Goal: Information Seeking & Learning: Learn about a topic

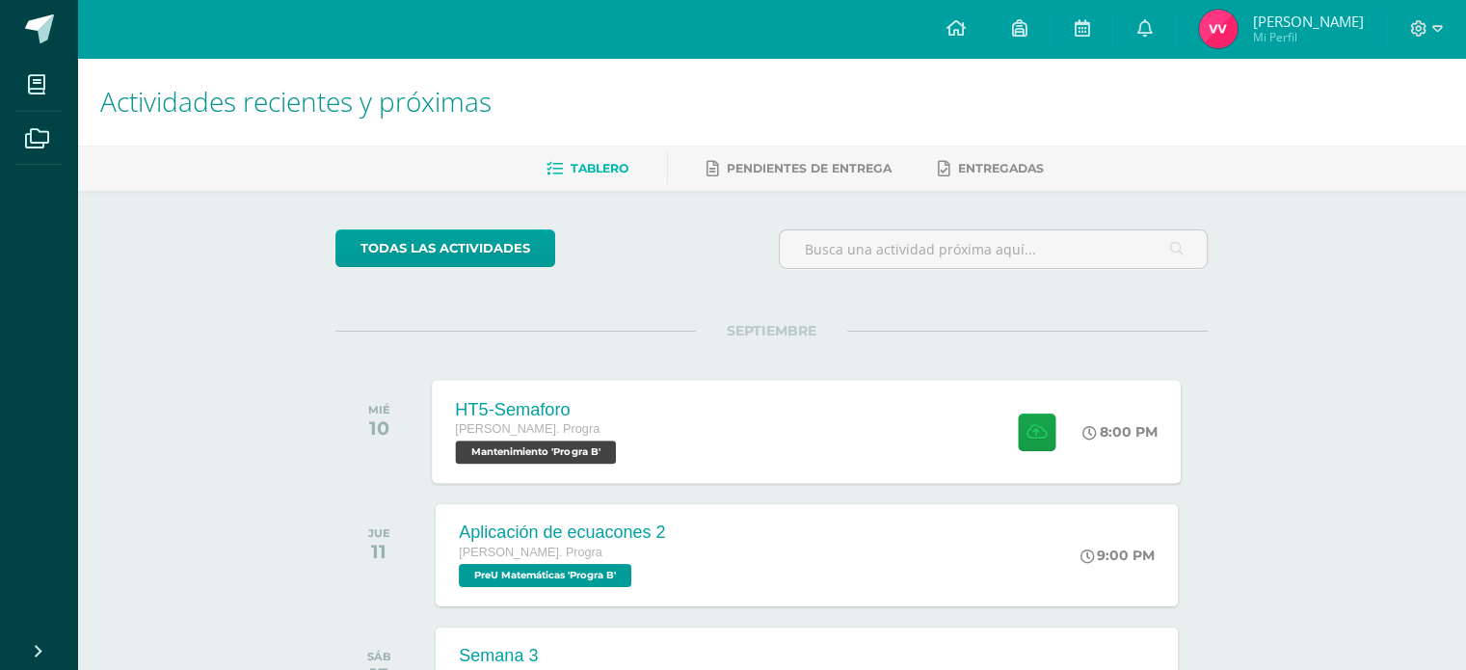
click at [895, 441] on div "HT5-Semaforo [PERSON_NAME]. Progra Mantenimiento 'Progra B' 8:00 PM HT5-[GEOGRA…" at bounding box center [807, 431] width 749 height 103
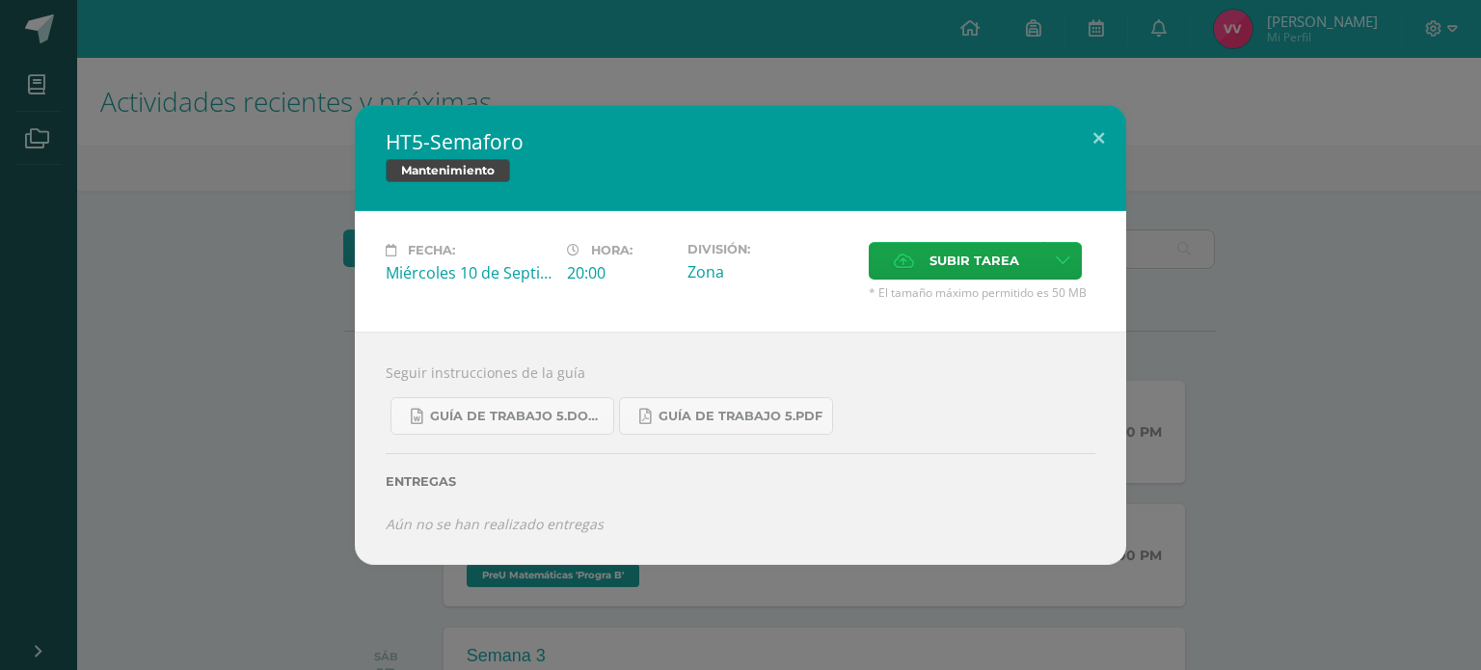
click at [171, 345] on div "HT5-Semaforo Mantenimiento Fecha: Miércoles 10 de Septiembre Hora: 20:00 Divisi…" at bounding box center [740, 334] width 1465 height 459
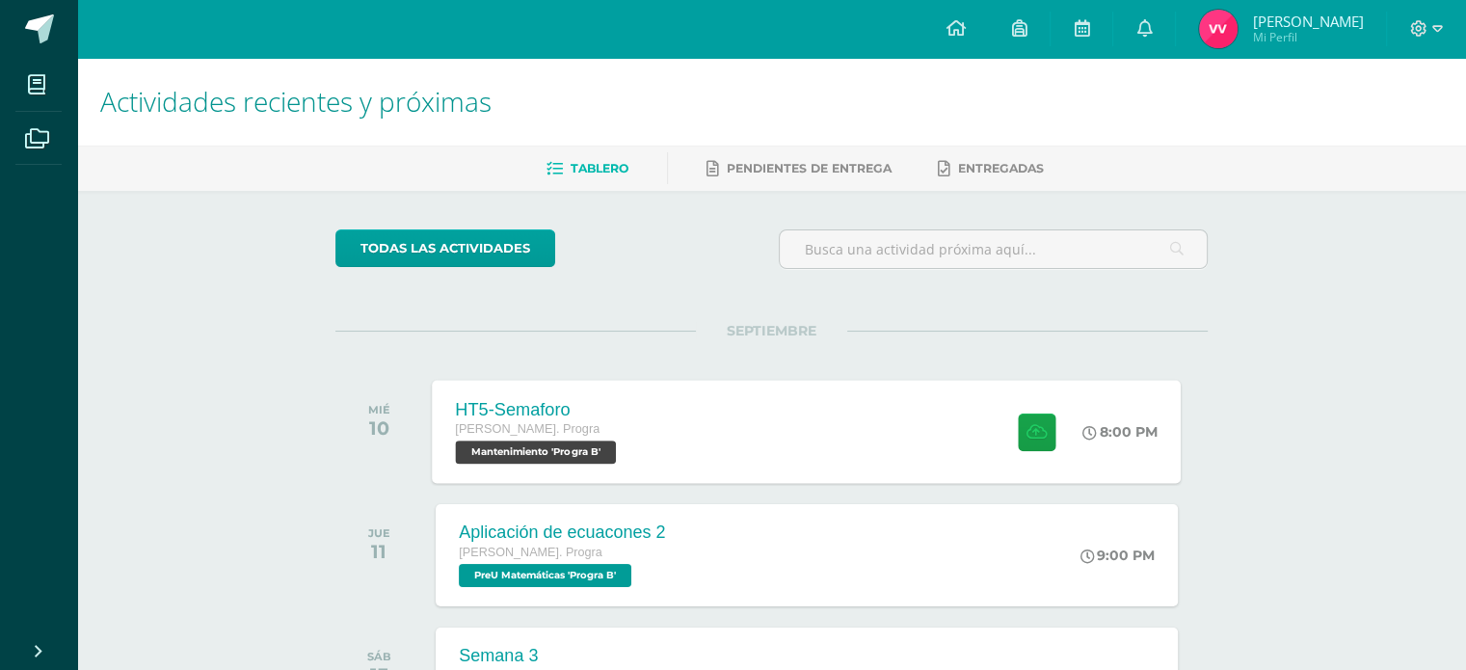
click at [816, 454] on div "HT5-Semaforo Quinto Bach. Progra Mantenimiento 'Progra B' 8:00 PM HT5-Semaforo …" at bounding box center [807, 431] width 749 height 103
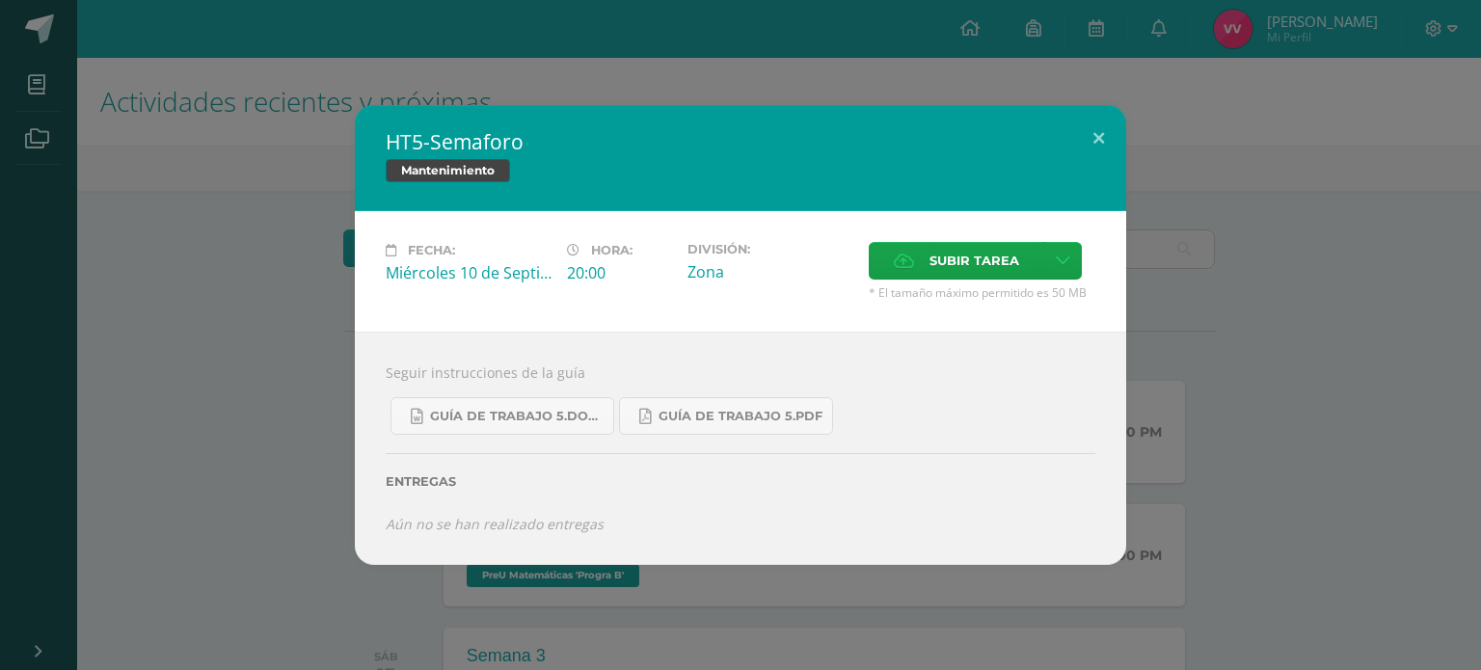
click at [357, 327] on div "Fecha: Miércoles 10 de Septiembre Hora: 20:00 División: Zona Subir tarea" at bounding box center [740, 271] width 771 height 121
click at [301, 323] on div "HT5-Semaforo Mantenimiento Fecha: Miércoles 10 de Septiembre Hora: 20:00 Divisi…" at bounding box center [740, 334] width 1465 height 459
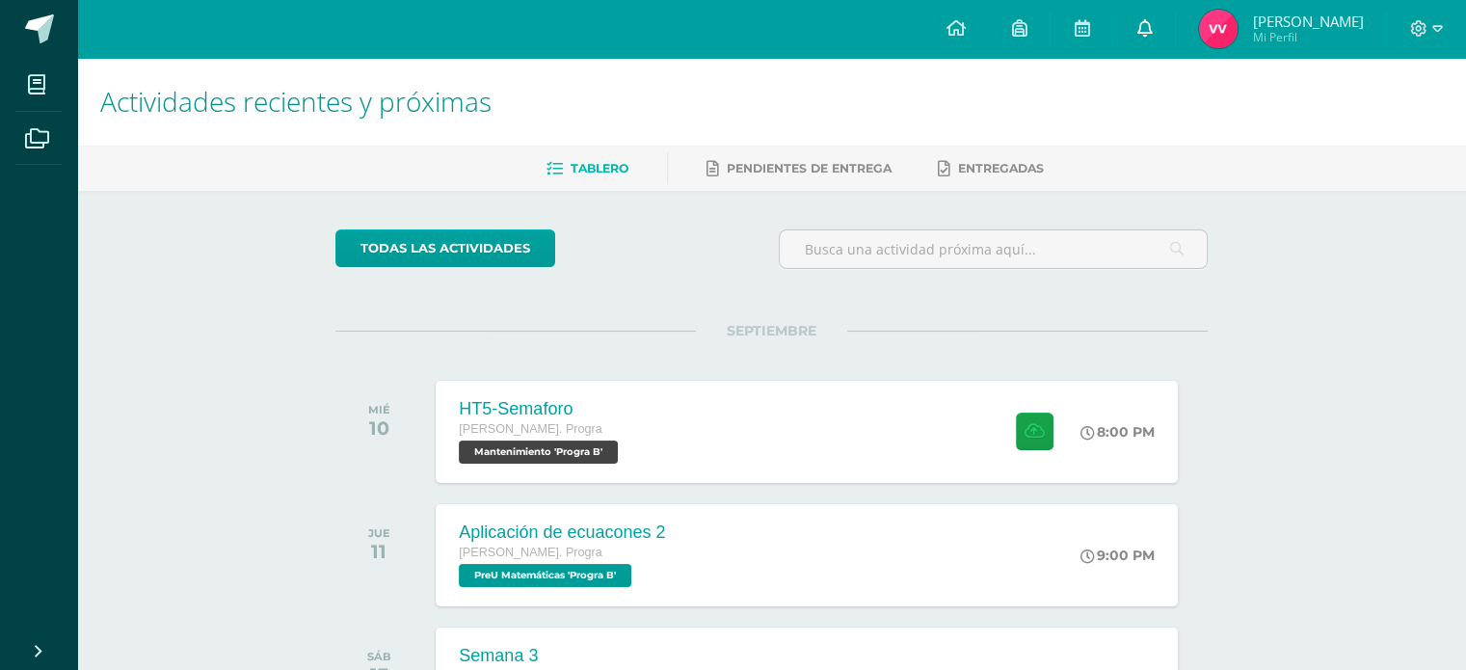
click at [1155, 45] on link at bounding box center [1144, 29] width 62 height 58
click at [1278, 38] on span "Mi Perfil" at bounding box center [1307, 37] width 111 height 16
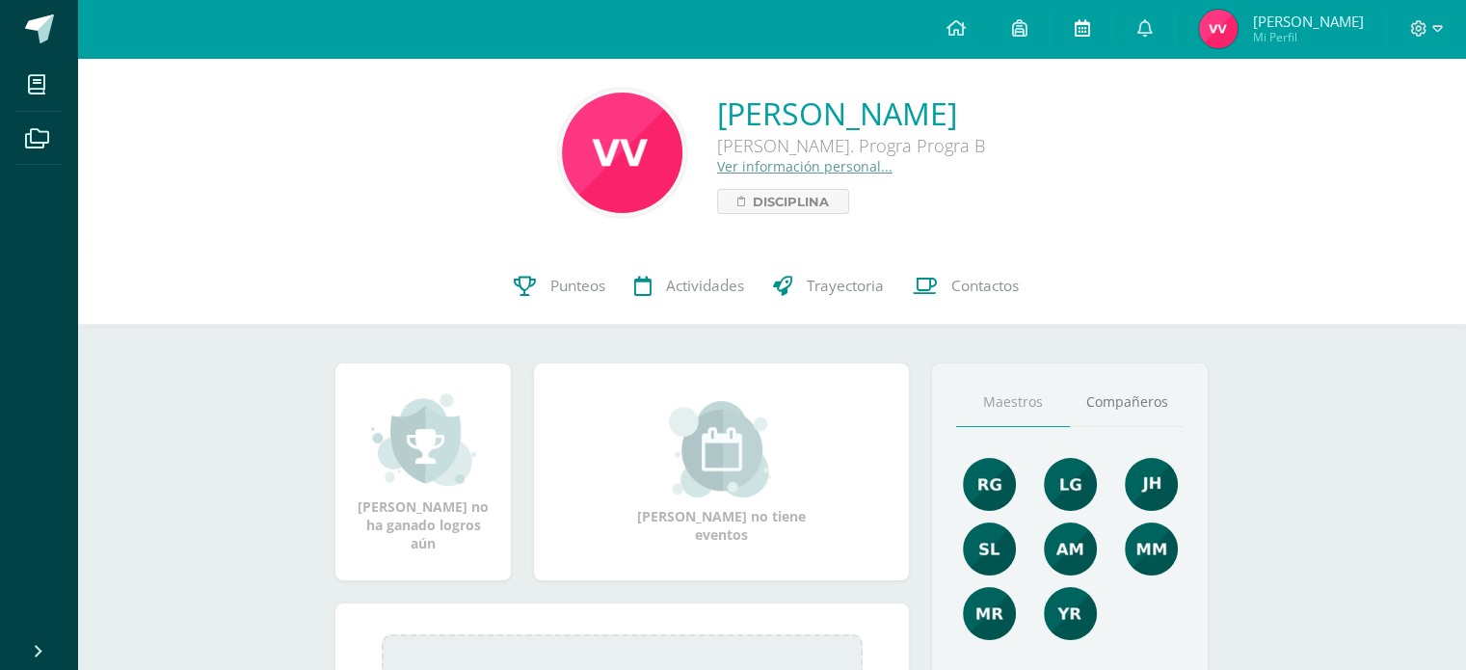
click at [1089, 26] on icon at bounding box center [1081, 27] width 15 height 17
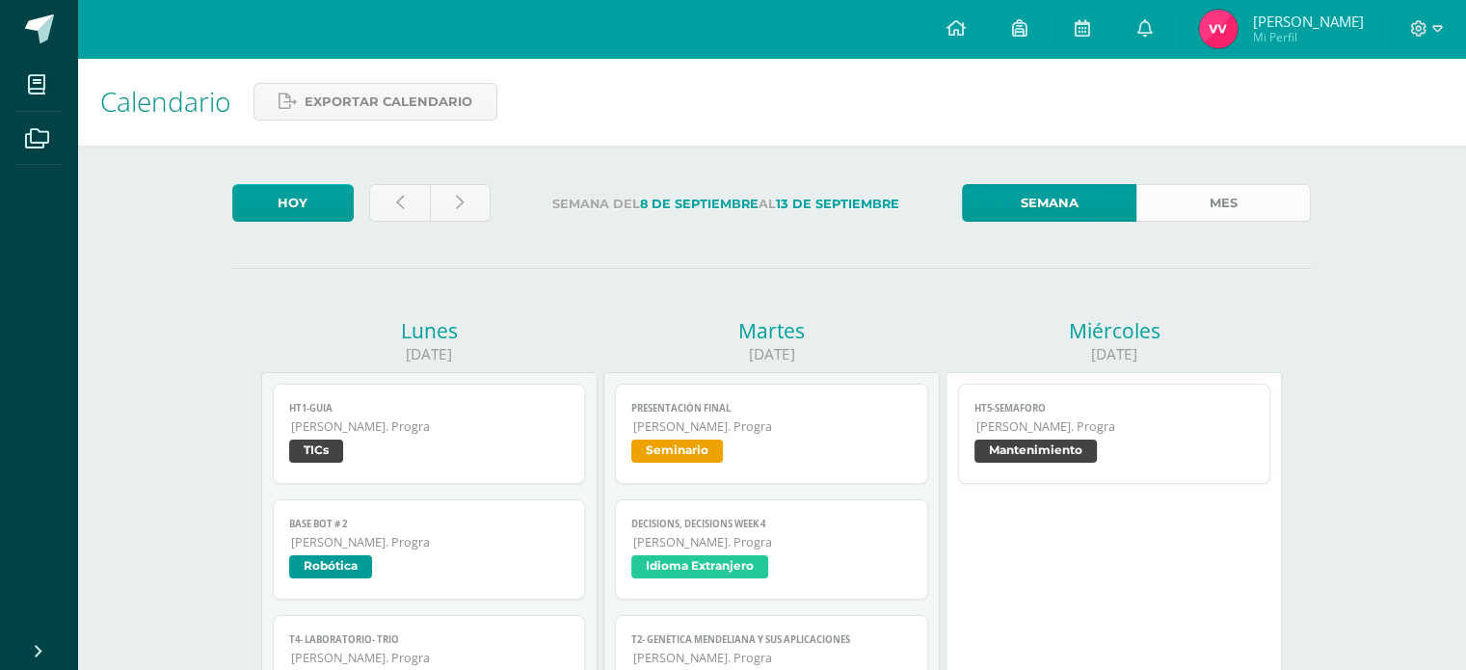
click at [1198, 188] on link "Mes" at bounding box center [1224, 203] width 174 height 38
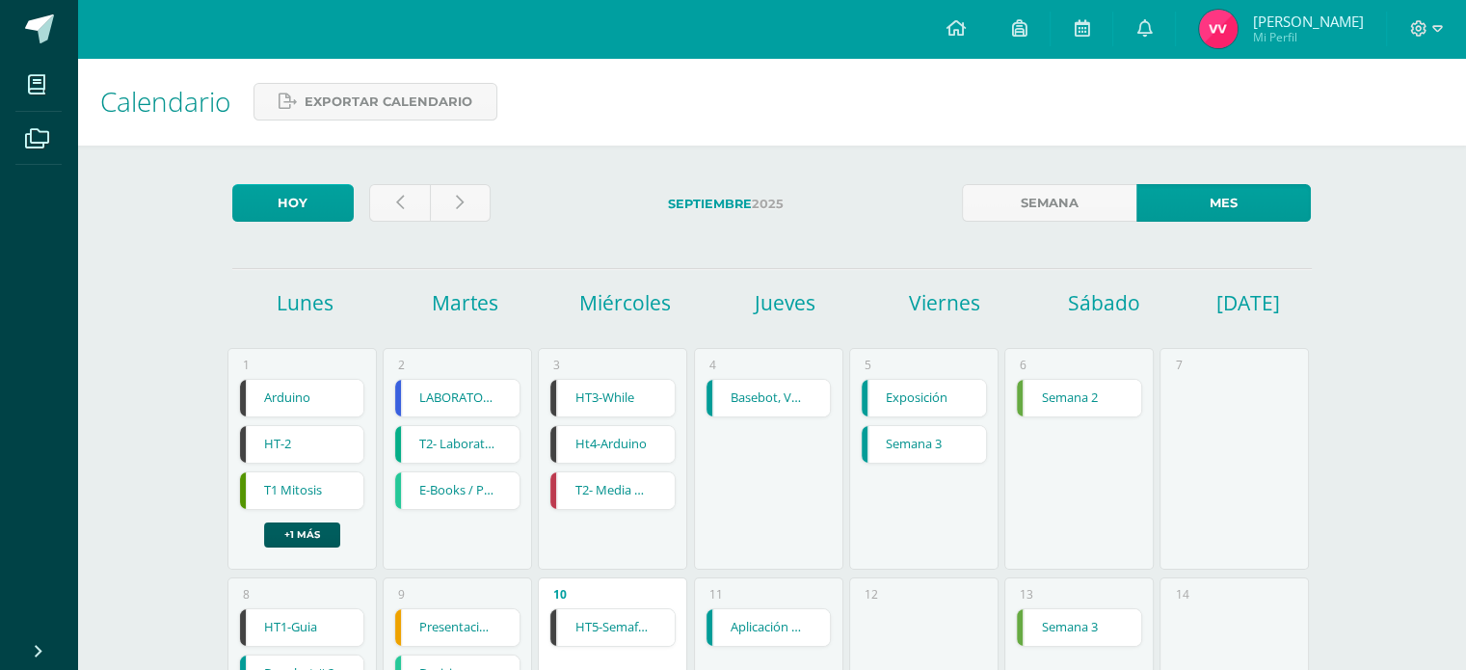
drag, startPoint x: 1480, startPoint y: 242, endPoint x: 1250, endPoint y: 155, distance: 245.3
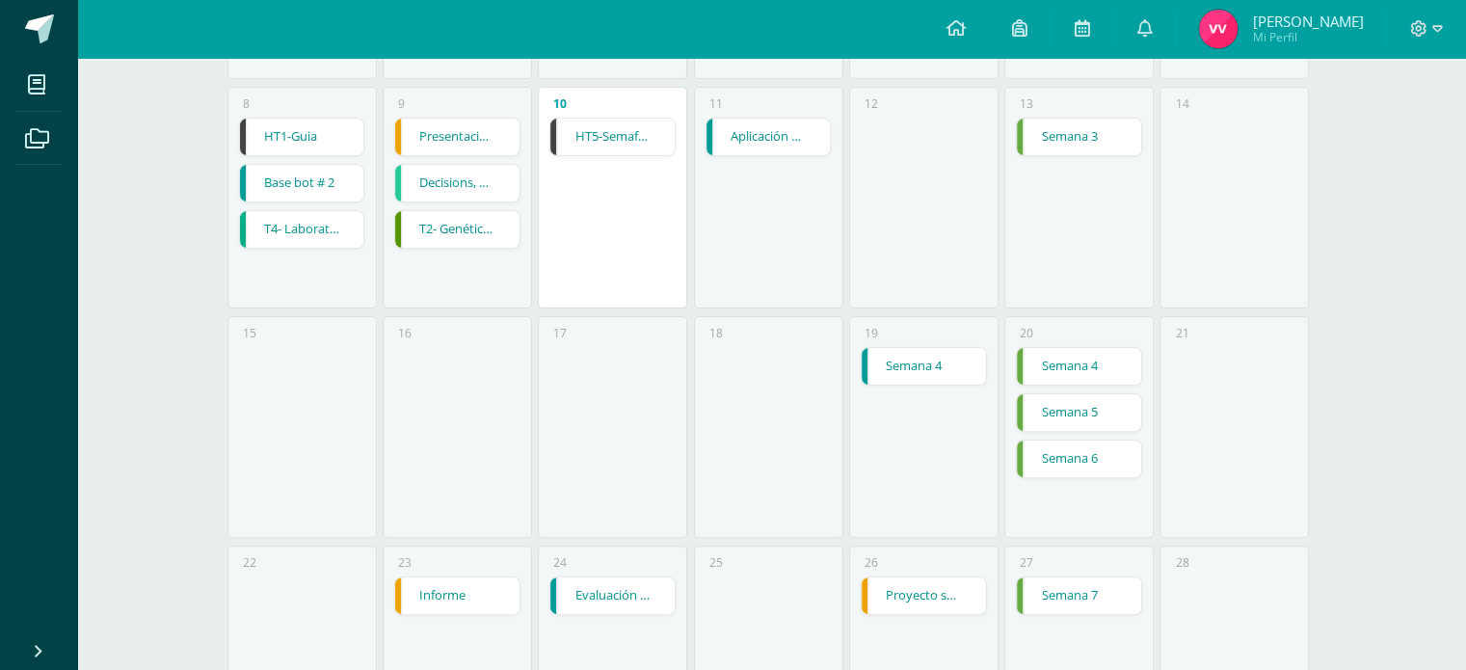
scroll to position [586, 0]
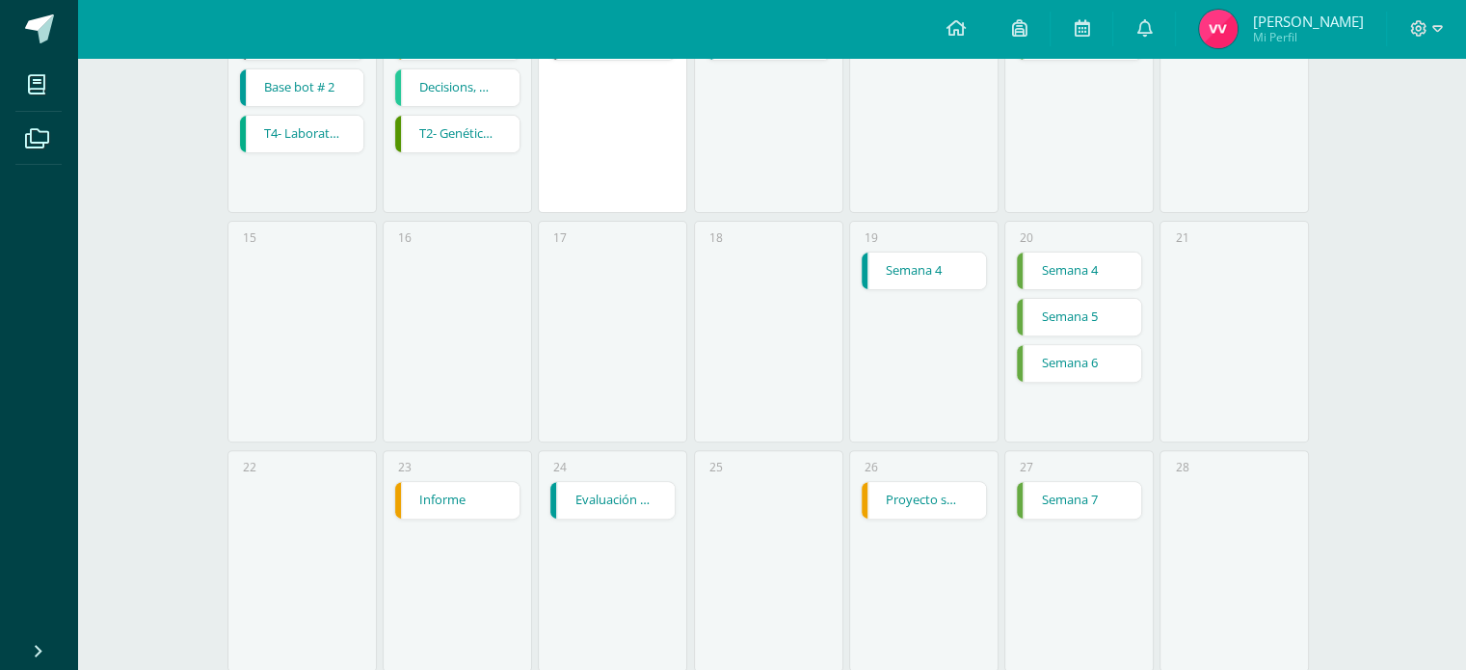
drag, startPoint x: 1478, startPoint y: 323, endPoint x: 1357, endPoint y: 102, distance: 251.5
click at [1357, 102] on div "Calendario Exportar calendario Hoy Septiembre 2025 Semana Mes Lunes Martes Miér…" at bounding box center [771, 210] width 1389 height 1476
drag, startPoint x: 1480, startPoint y: 374, endPoint x: 1273, endPoint y: 535, distance: 261.7
click at [1273, 535] on div "28" at bounding box center [1234, 561] width 149 height 222
drag, startPoint x: 1480, startPoint y: 490, endPoint x: 1353, endPoint y: 415, distance: 146.5
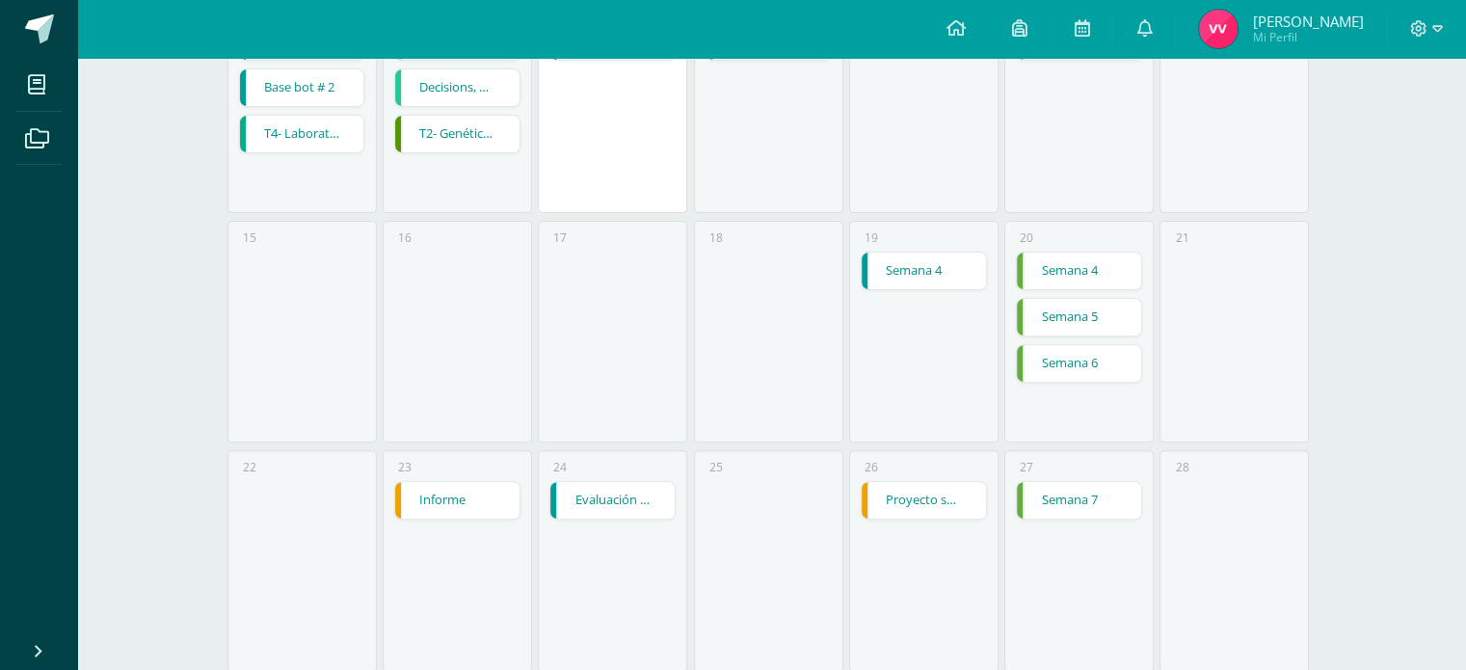
click at [1353, 415] on div "Calendario Exportar calendario Hoy Septiembre 2025 Semana Mes Lunes Martes Miér…" at bounding box center [771, 210] width 1389 height 1476
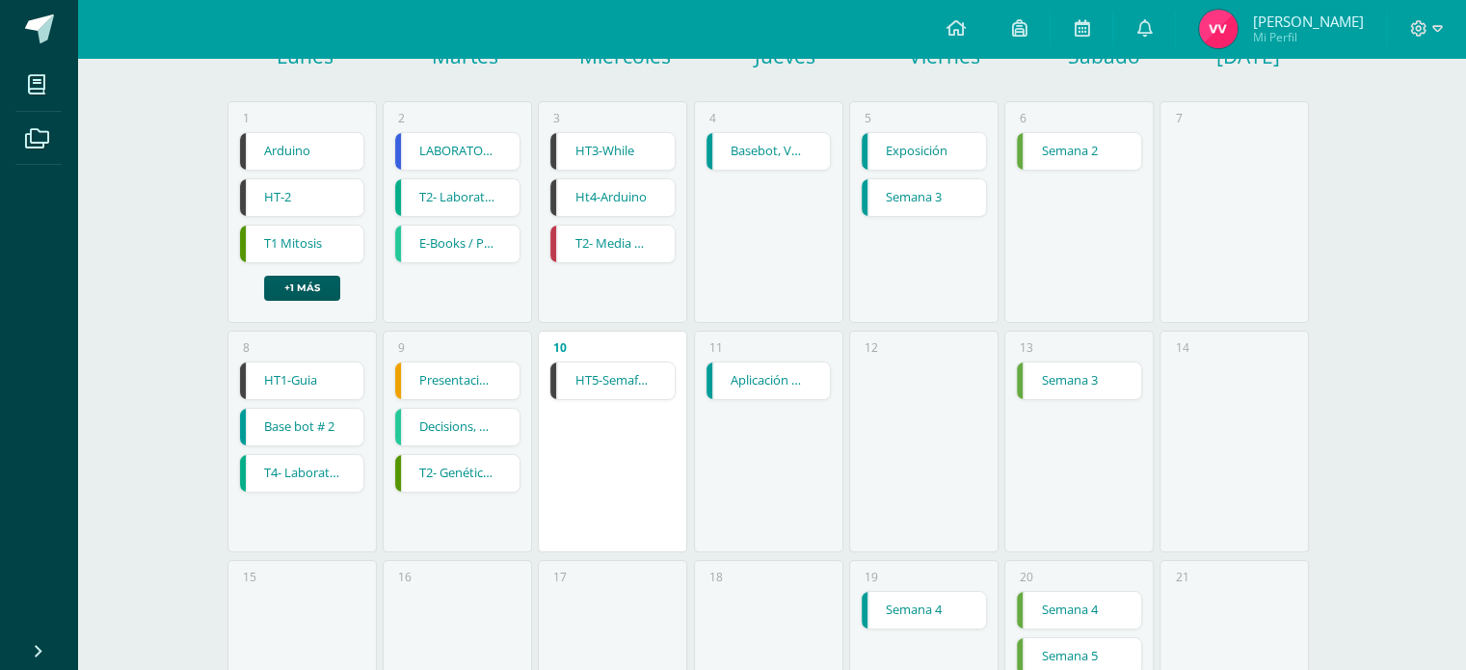
scroll to position [244, 0]
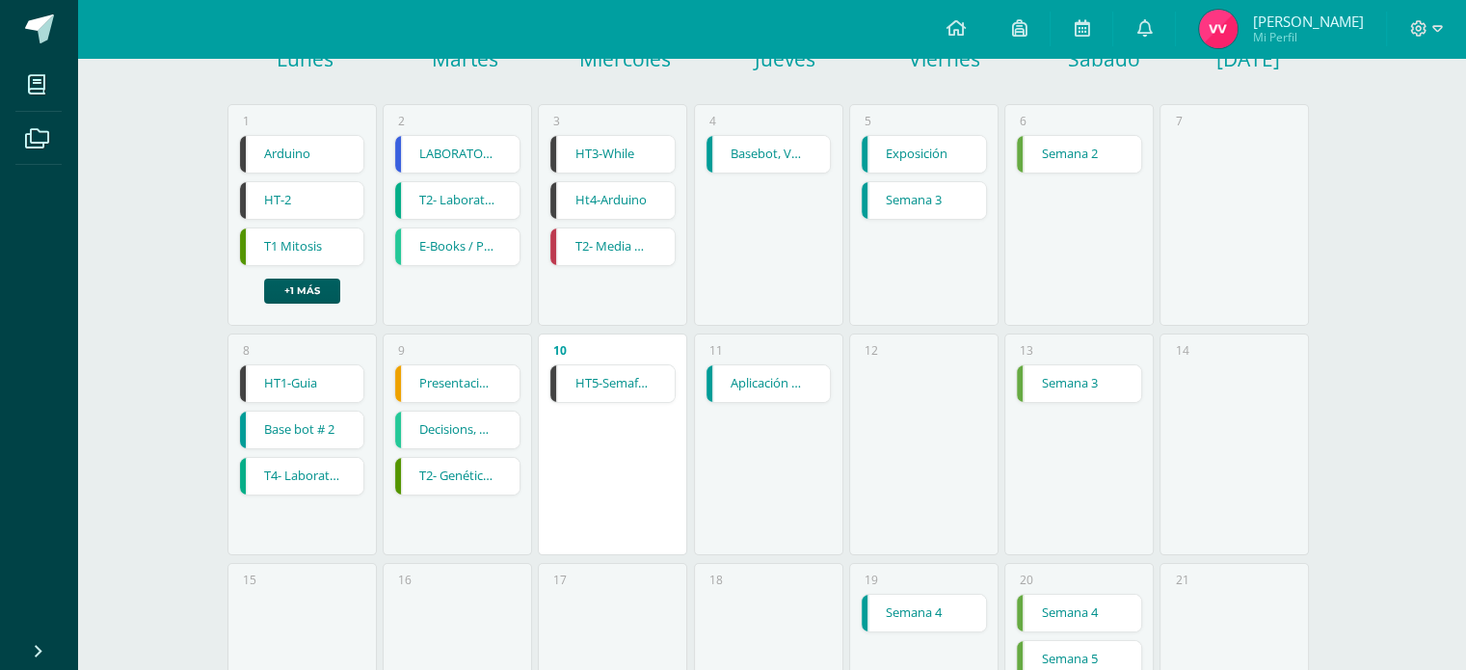
click at [476, 430] on link "Decisions, Decisions week 4" at bounding box center [457, 430] width 124 height 37
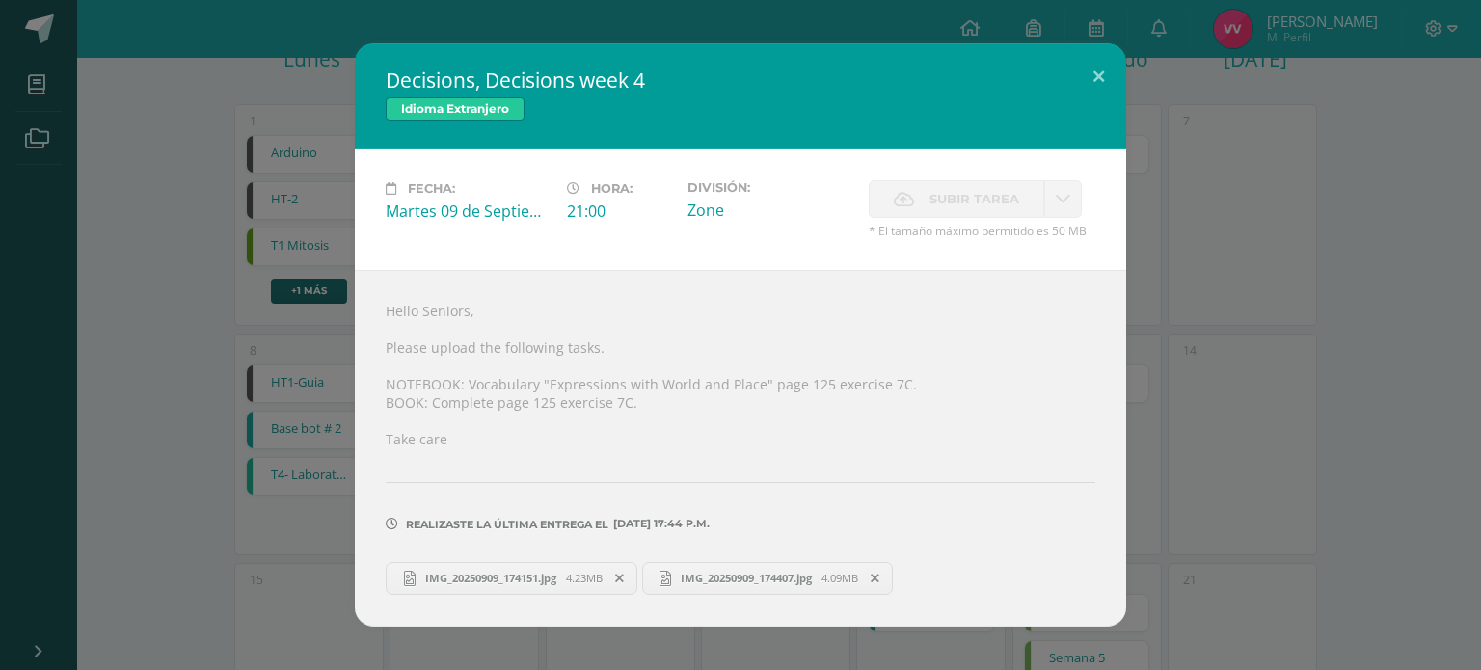
click at [745, 549] on div "Realizaste la última entrega el 09 DE Septiembre A LAS 17:44 p.m." at bounding box center [741, 510] width 710 height 93
click at [1194, 463] on div "Decisions, Decisions week 4 Idioma Extranjero Fecha: Martes 09 de Septiembre Ho…" at bounding box center [740, 334] width 1465 height 582
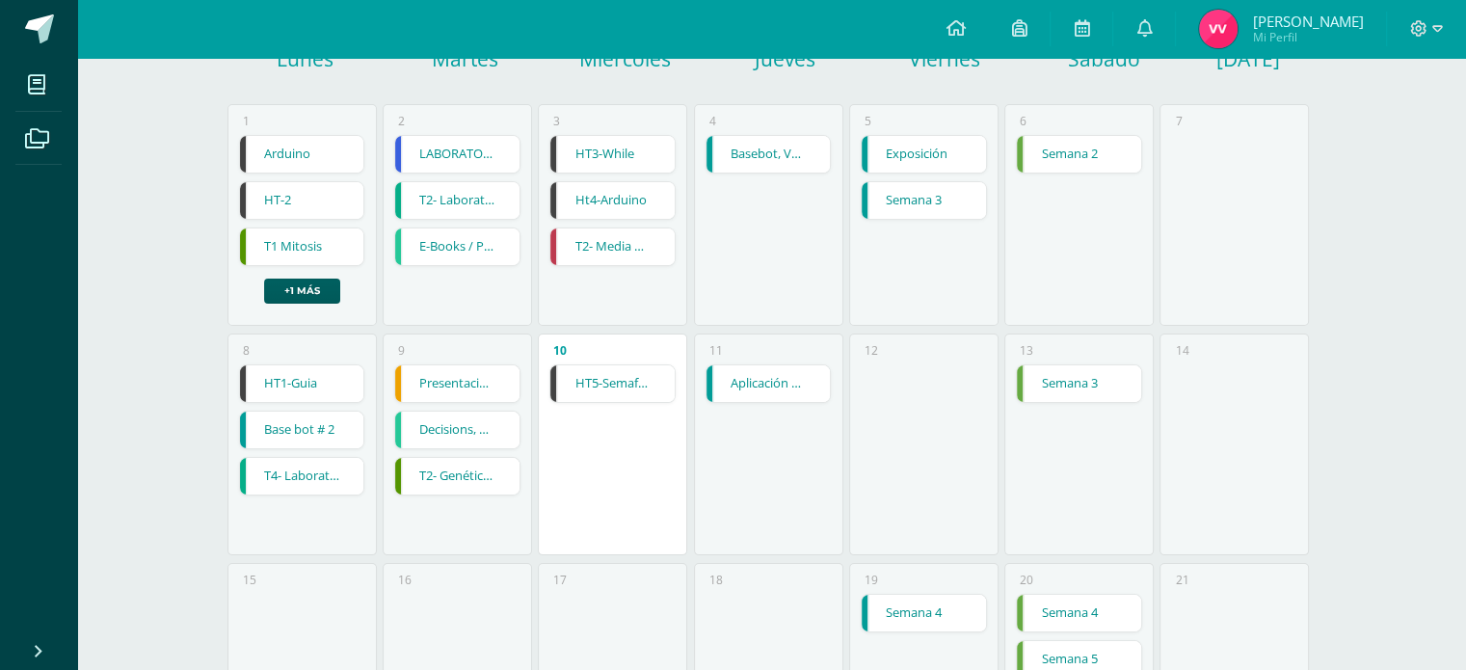
click at [463, 473] on link "T2- Genética Mendeliana y sus aplicaciones" at bounding box center [457, 476] width 124 height 37
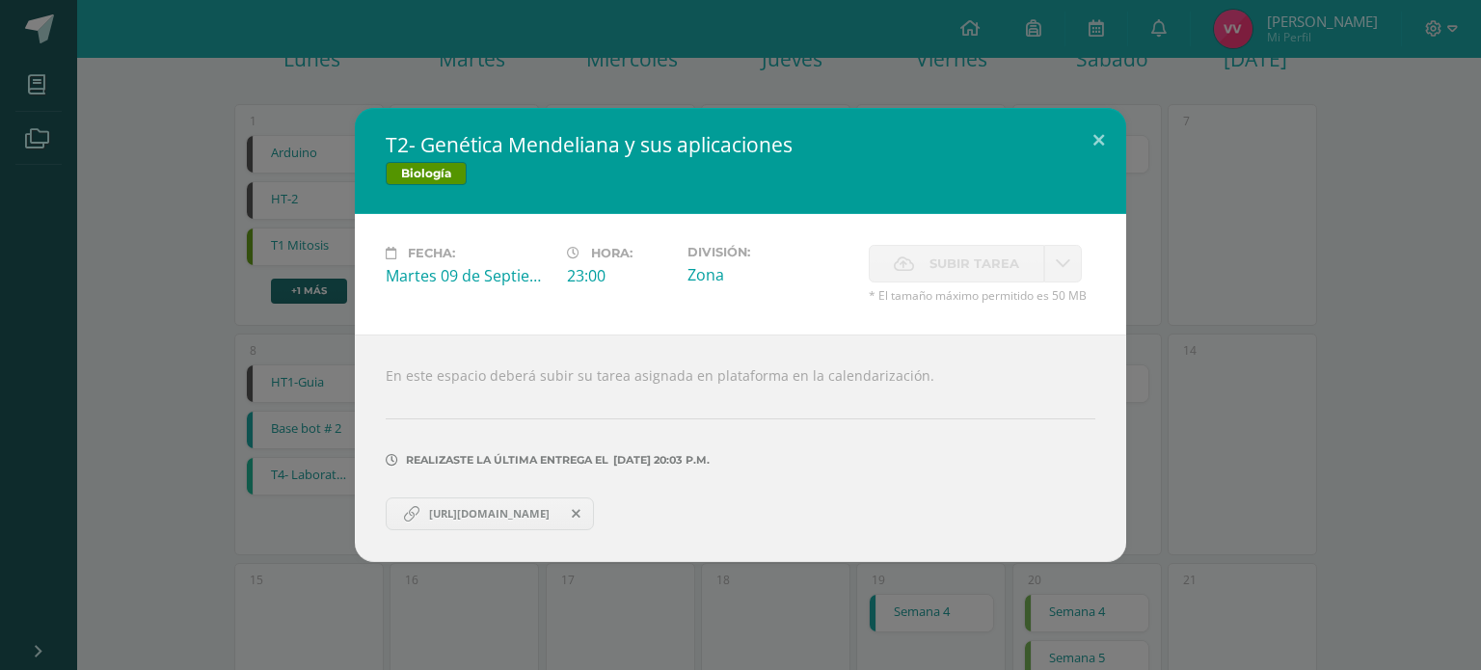
click at [497, 497] on link "https://docs.google.com/document/d/1nShTa7cvCUc2BQde85KHRo8414LlDtak_9LAdma57qM…" at bounding box center [490, 513] width 208 height 33
click at [240, 309] on div "T2- Genética Mendeliana y sus aplicaciones Biología Fecha: Martes 09 de Septiem…" at bounding box center [740, 335] width 1465 height 454
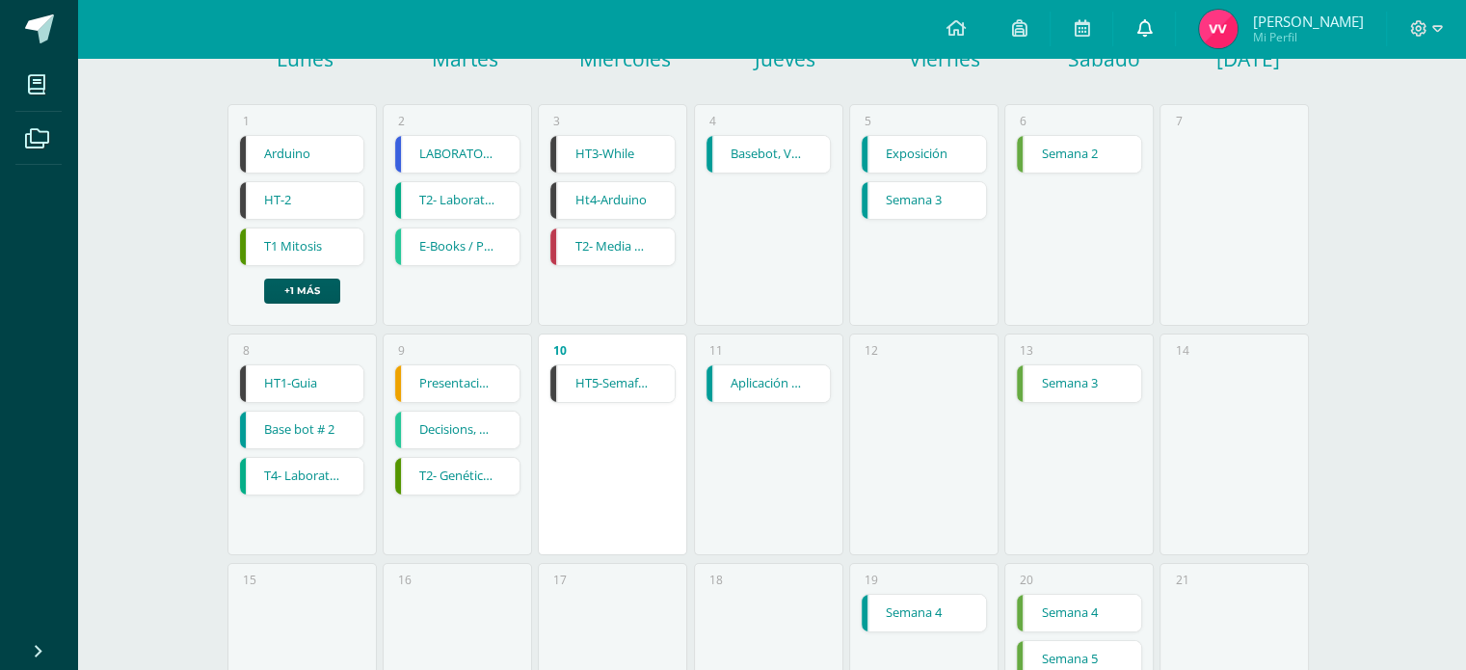
click at [1169, 30] on link at bounding box center [1144, 29] width 62 height 58
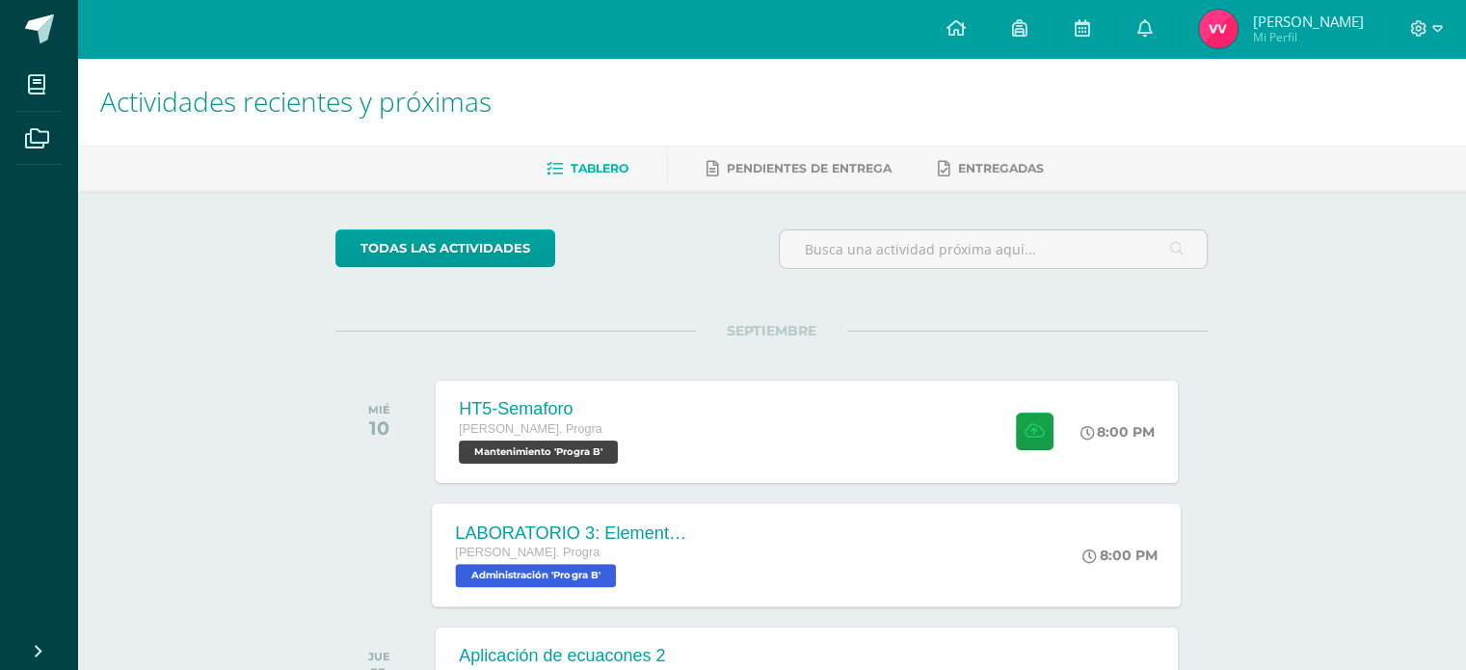
click at [775, 575] on div "LABORATORIO 3: Elementos del aprendizaje. Quinto Bach. Progra Administración 'P…" at bounding box center [807, 554] width 749 height 103
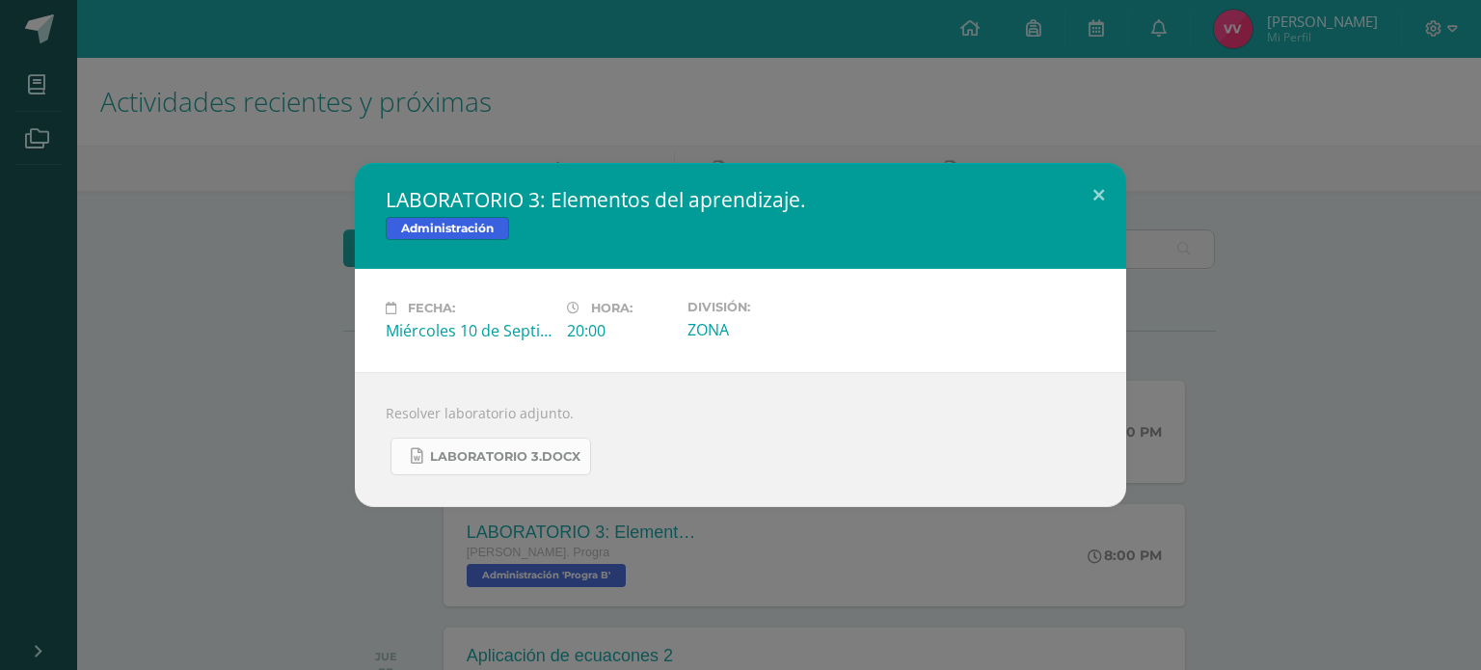
click at [520, 466] on link "LABORATORIO 3.docx" at bounding box center [490, 457] width 201 height 38
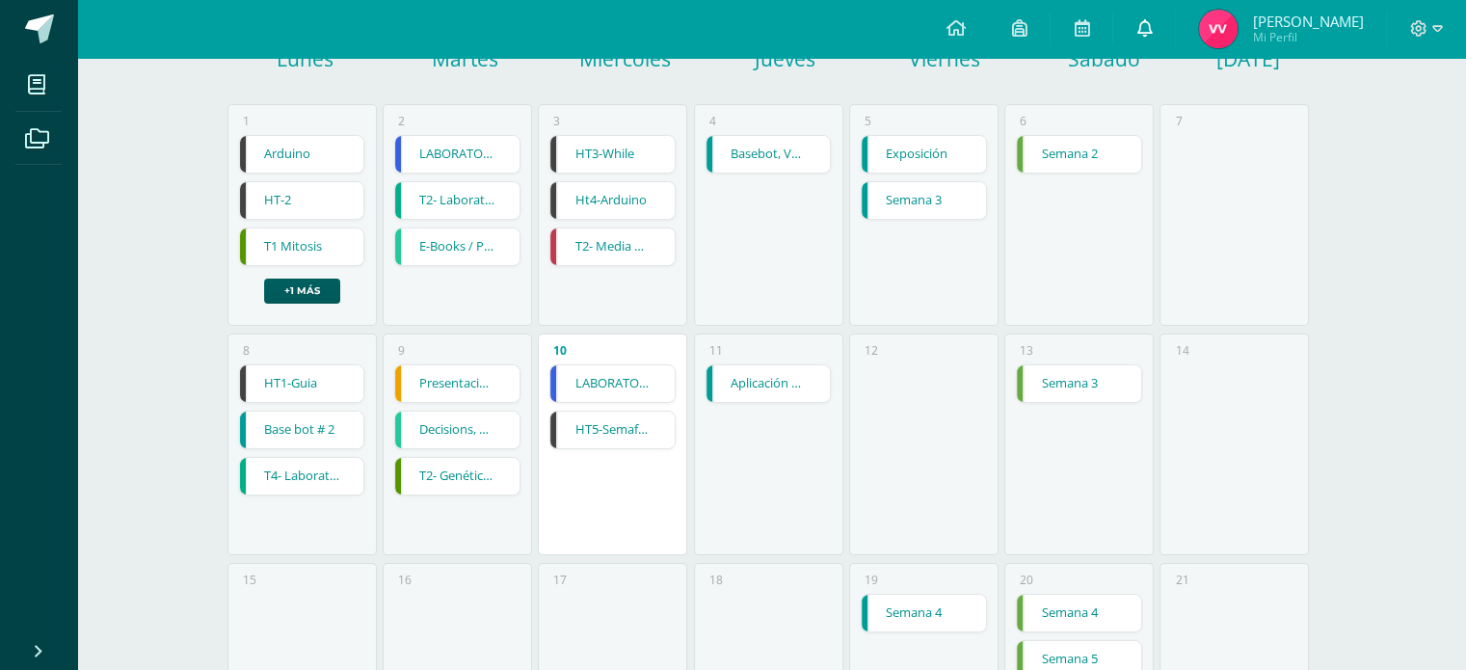
scroll to position [244, 0]
click at [1156, 41] on link at bounding box center [1144, 29] width 62 height 58
